Goal: Contribute content

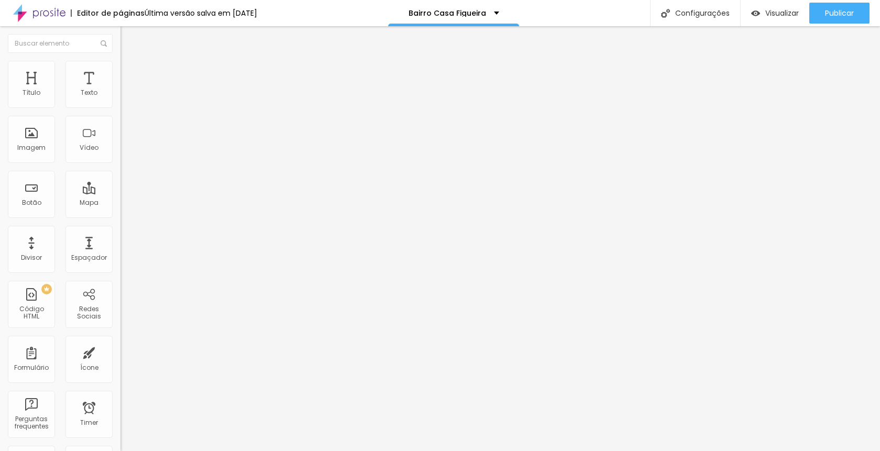
click at [121, 99] on input "[URL][DOMAIN_NAME]" at bounding box center [184, 93] width 126 height 10
paste input "UGgFUoCw72s"
type input "[URL][DOMAIN_NAME]"
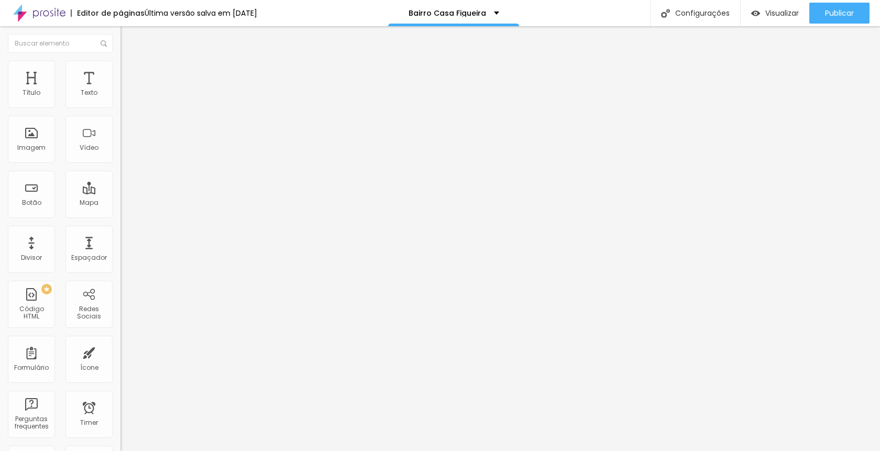
scroll to position [0, 0]
click at [121, 99] on input "[URL][DOMAIN_NAME]" at bounding box center [184, 93] width 126 height 10
paste input "zWsV1Y6Altw"
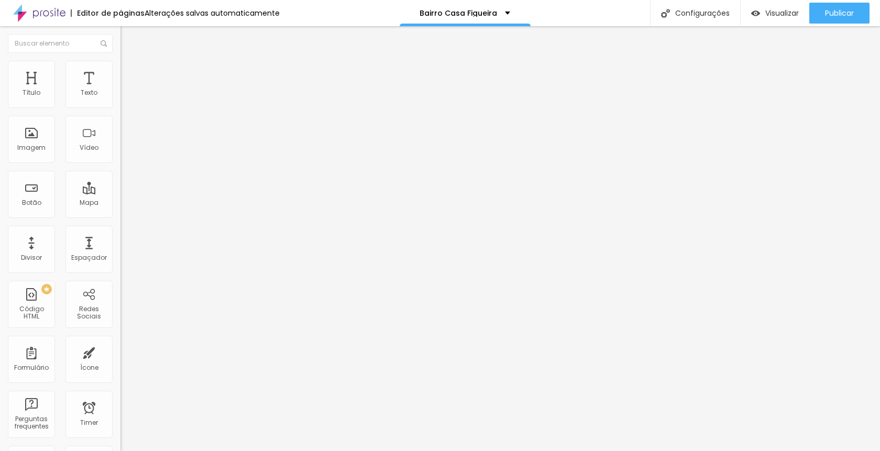
type input "[URL][DOMAIN_NAME]"
click at [835, 6] on div "Publicar" at bounding box center [839, 13] width 29 height 21
